Goal: Check status: Check status

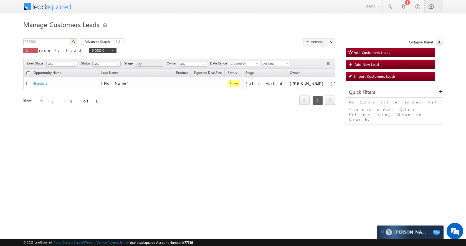
click at [67, 42] on input "954380" at bounding box center [46, 42] width 47 height 7
type input "938861"
click at [77, 42] on div "938861 X 1 results found 954380" at bounding box center [69, 47] width 93 height 16
click at [75, 42] on button "button" at bounding box center [73, 42] width 7 height 7
click at [50, 43] on input "938861" at bounding box center [46, 42] width 47 height 7
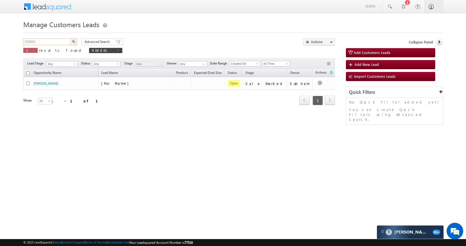
click at [50, 43] on input "938861" at bounding box center [46, 42] width 47 height 7
paste input "52192"
click at [70, 43] on button "button" at bounding box center [73, 42] width 7 height 7
click at [44, 45] on input "952192" at bounding box center [46, 42] width 47 height 7
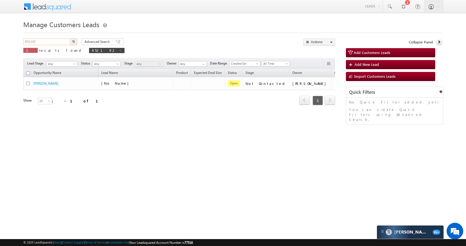
paste input "1929"
type input "951929"
click at [75, 42] on button "button" at bounding box center [73, 42] width 7 height 7
